Goal: Navigation & Orientation: Find specific page/section

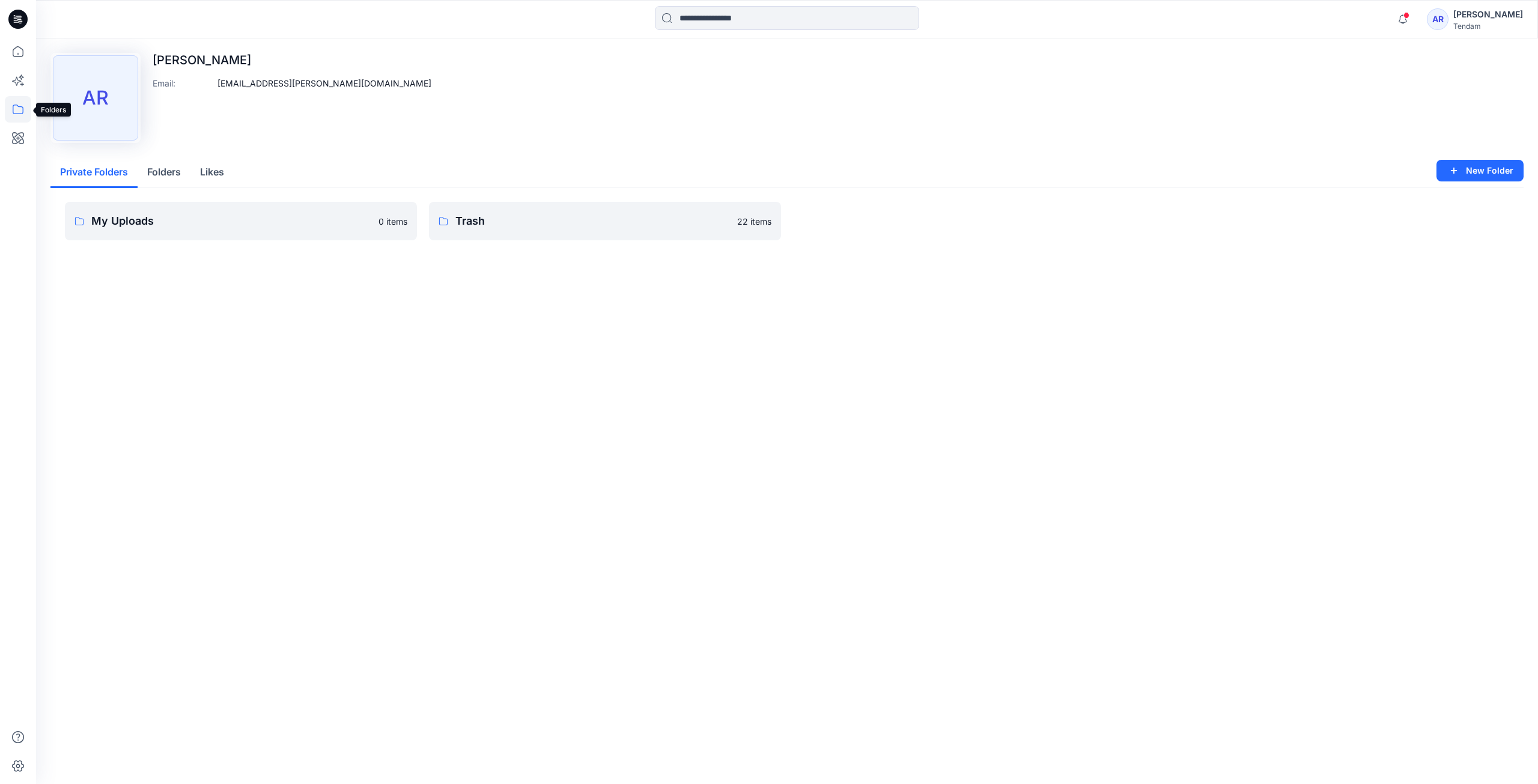
click at [26, 113] on icon at bounding box center [18, 109] width 26 height 26
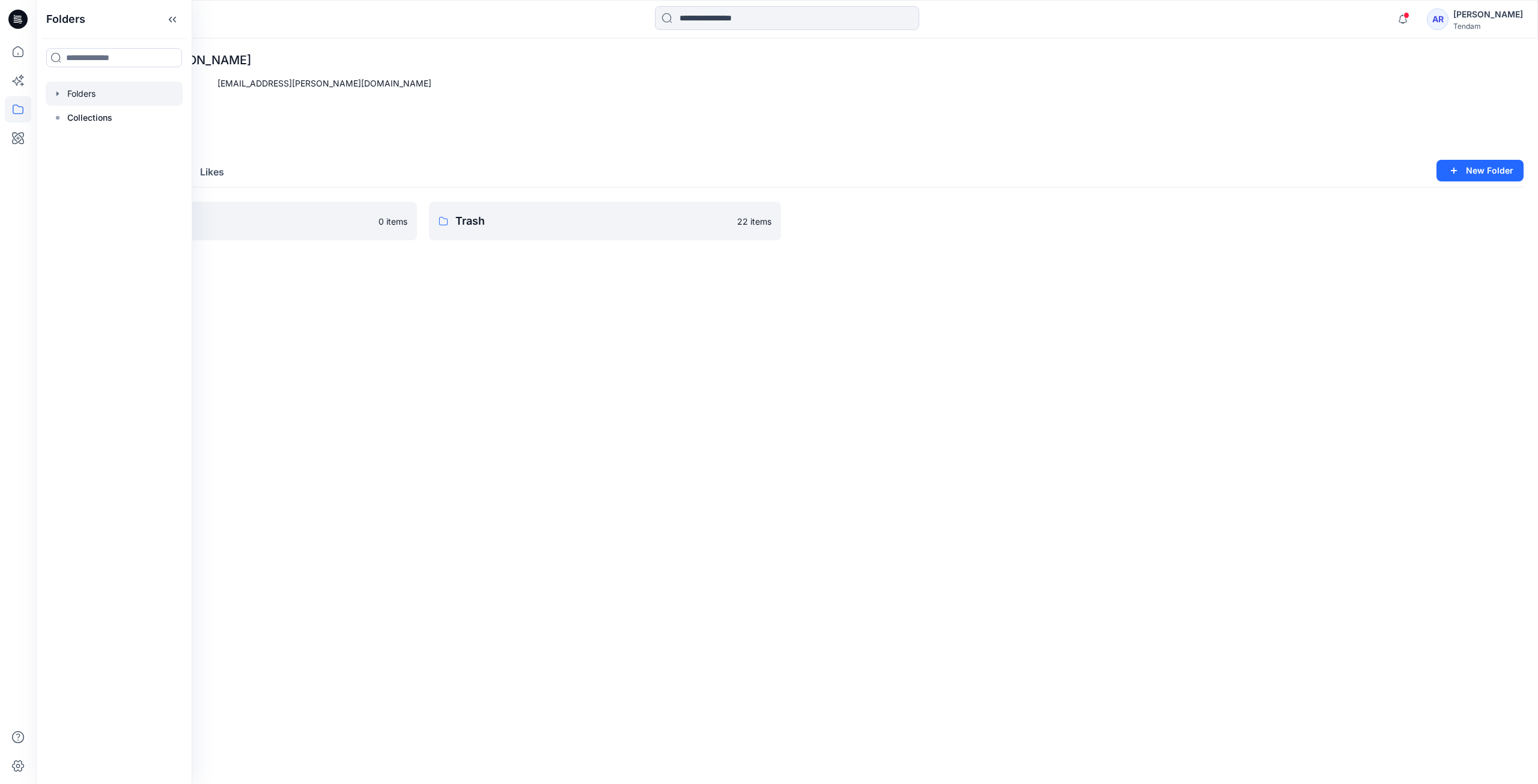
drag, startPoint x: 87, startPoint y: 108, endPoint x: 118, endPoint y: 87, distance: 37.4
click at [118, 87] on div "Folders Collections" at bounding box center [114, 106] width 137 height 48
click at [118, 87] on div at bounding box center [114, 94] width 137 height 24
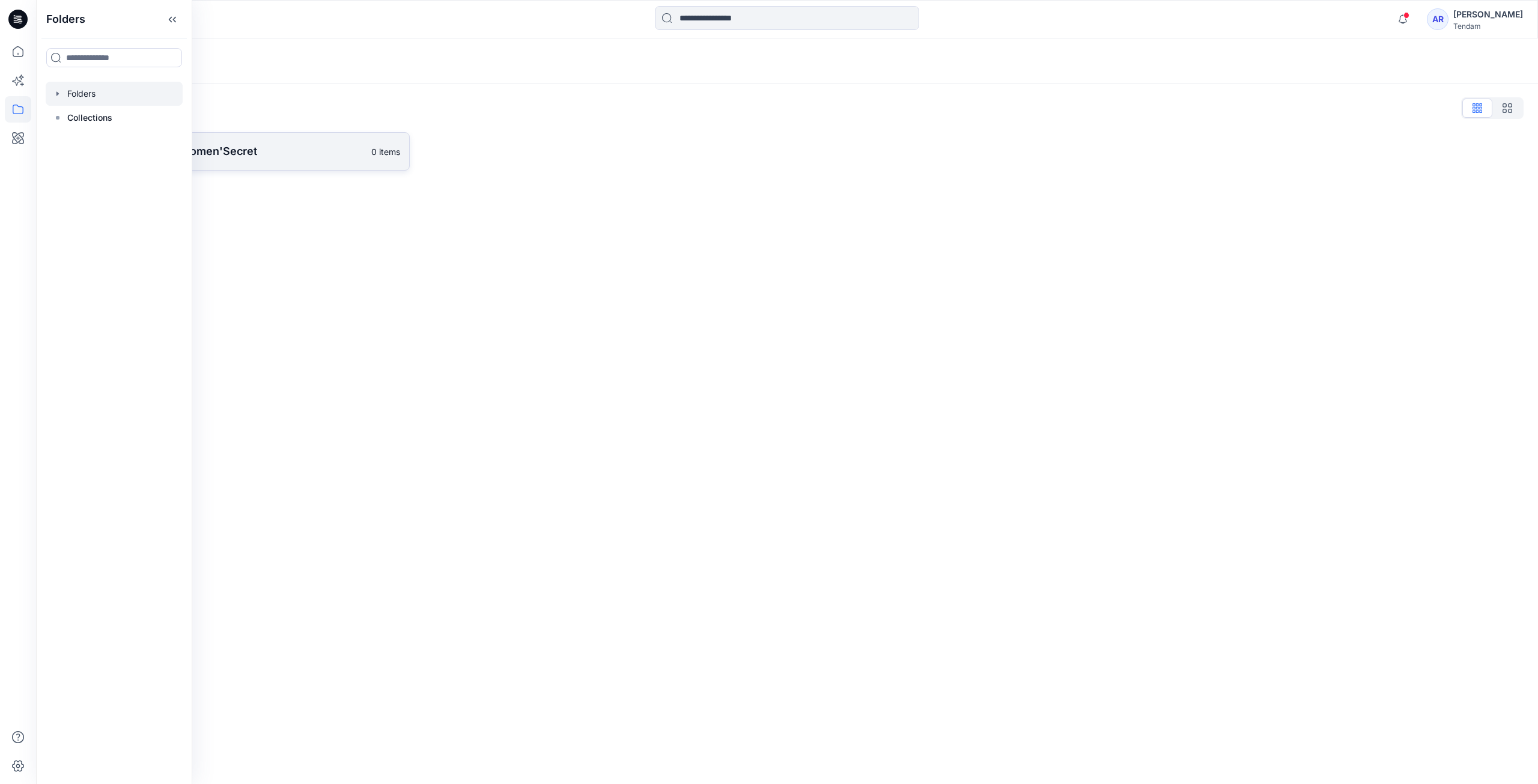
click at [257, 142] on link "MONDOL - Women'Secret 0 items" at bounding box center [230, 152] width 359 height 39
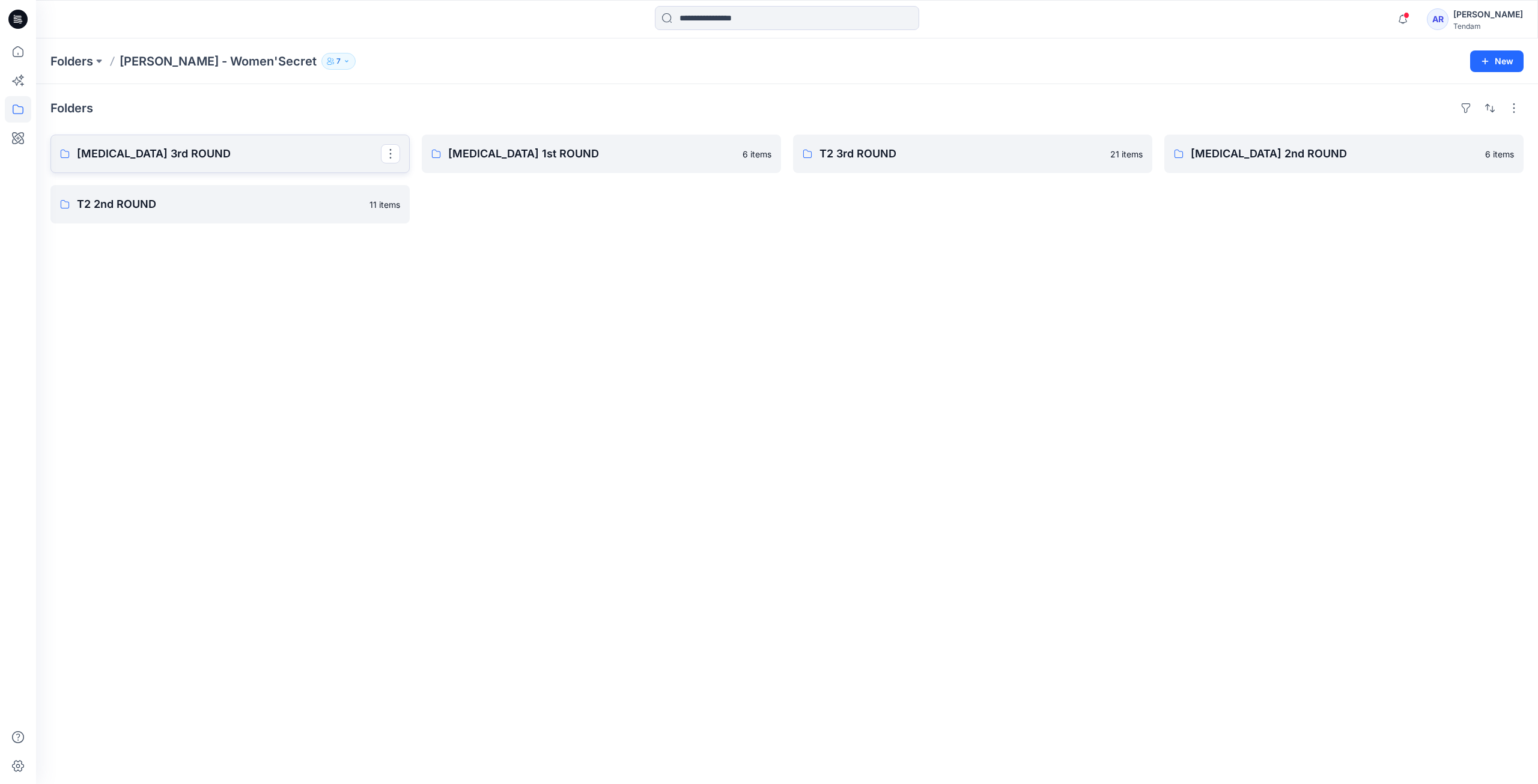
click at [208, 152] on p "T3 3rd ROUND" at bounding box center [228, 154] width 304 height 17
